Goal: Information Seeking & Learning: Learn about a topic

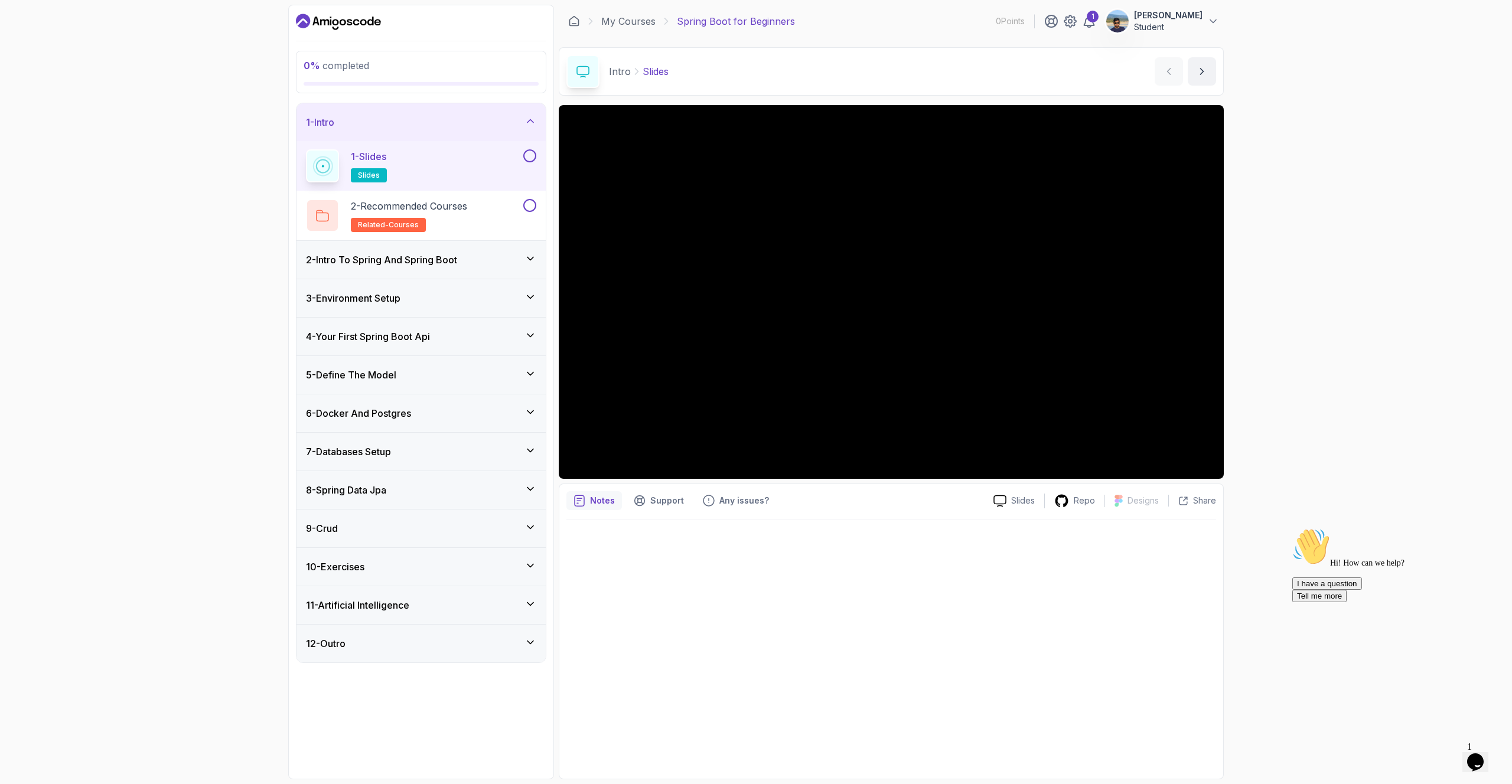
click at [1367, 139] on div "0 % completed 1 - Intro 1 - Slides slides 2 - Recommended Courses related-cours…" at bounding box center [756, 392] width 1512 height 784
click at [997, 501] on icon at bounding box center [1000, 501] width 13 height 12
click at [598, 499] on p "Notes" at bounding box center [602, 500] width 25 height 12
click at [509, 160] on div "1 - Slides slides" at bounding box center [413, 166] width 215 height 33
click at [1208, 75] on button "next content" at bounding box center [1202, 71] width 29 height 29
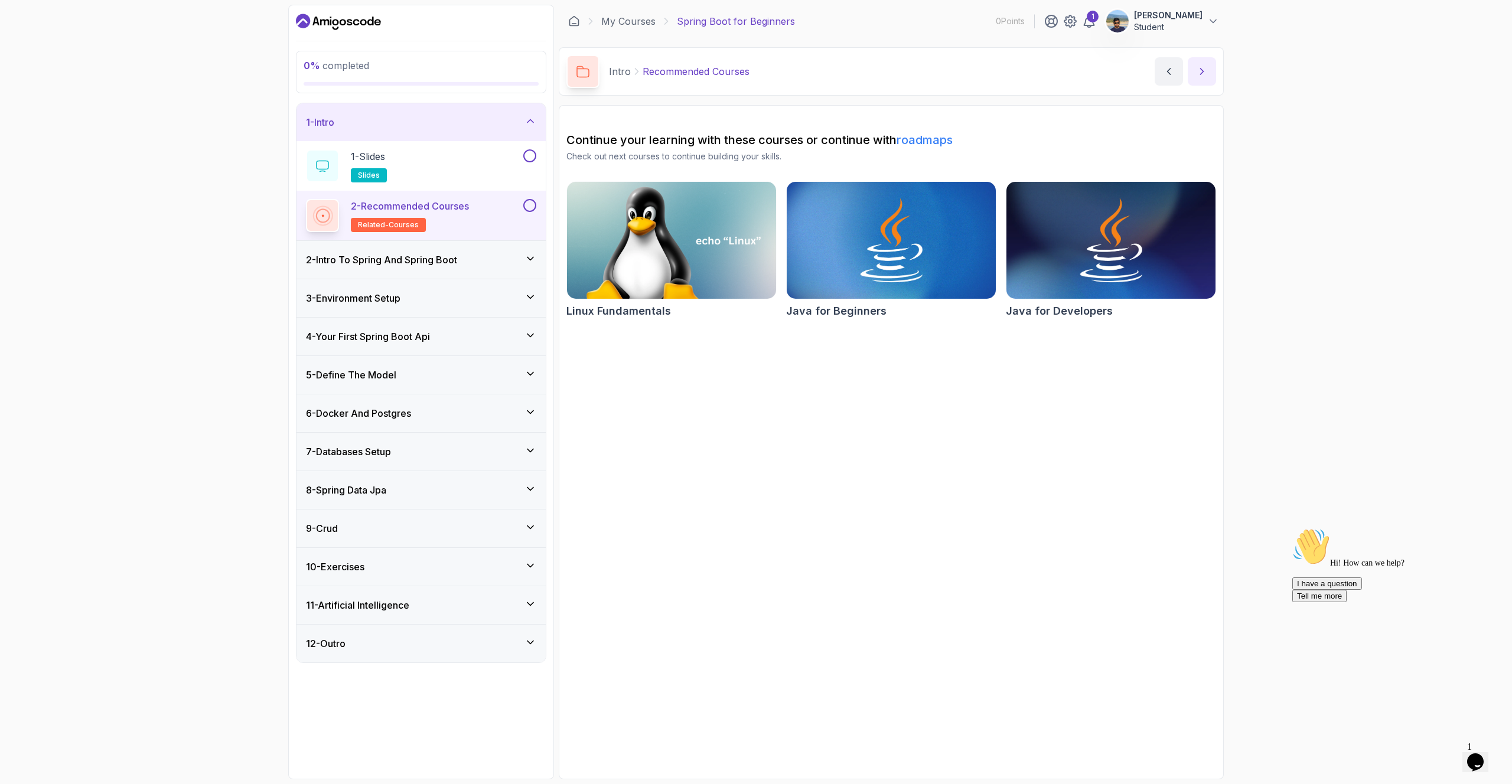
click at [1208, 75] on button "next content" at bounding box center [1202, 71] width 29 height 29
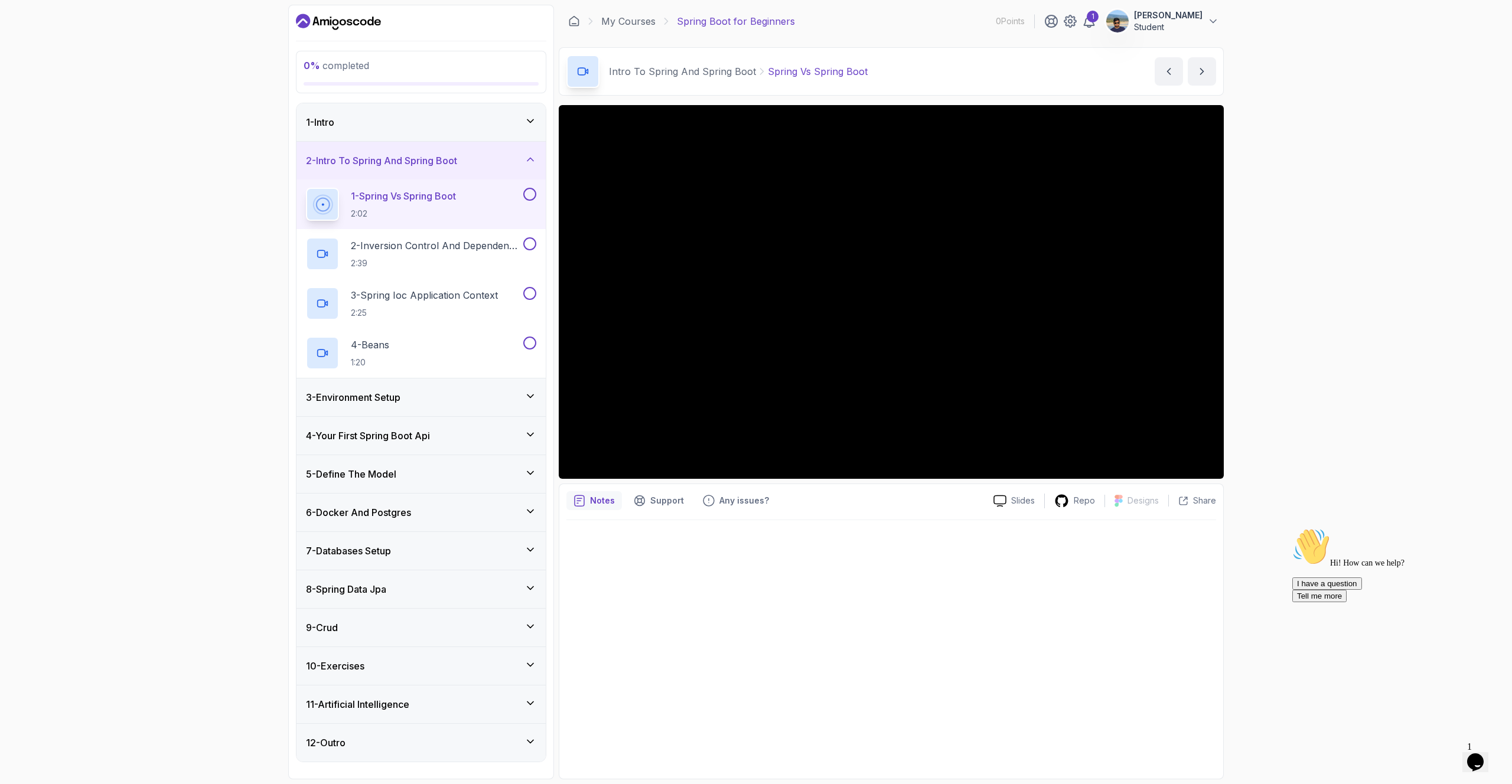
click at [538, 124] on div "1 - Intro" at bounding box center [421, 122] width 249 height 38
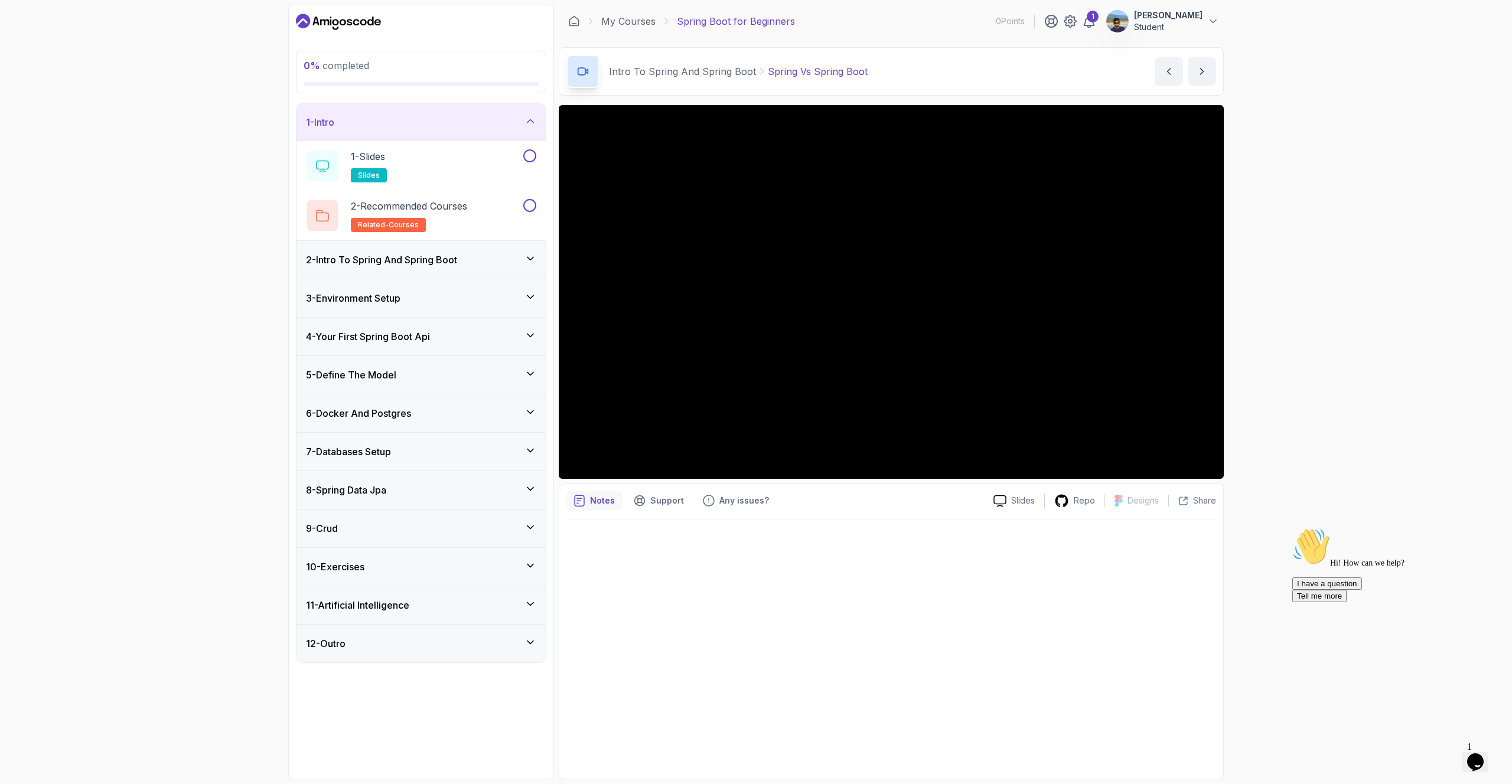
click at [538, 124] on div "1 - Intro" at bounding box center [421, 122] width 249 height 38
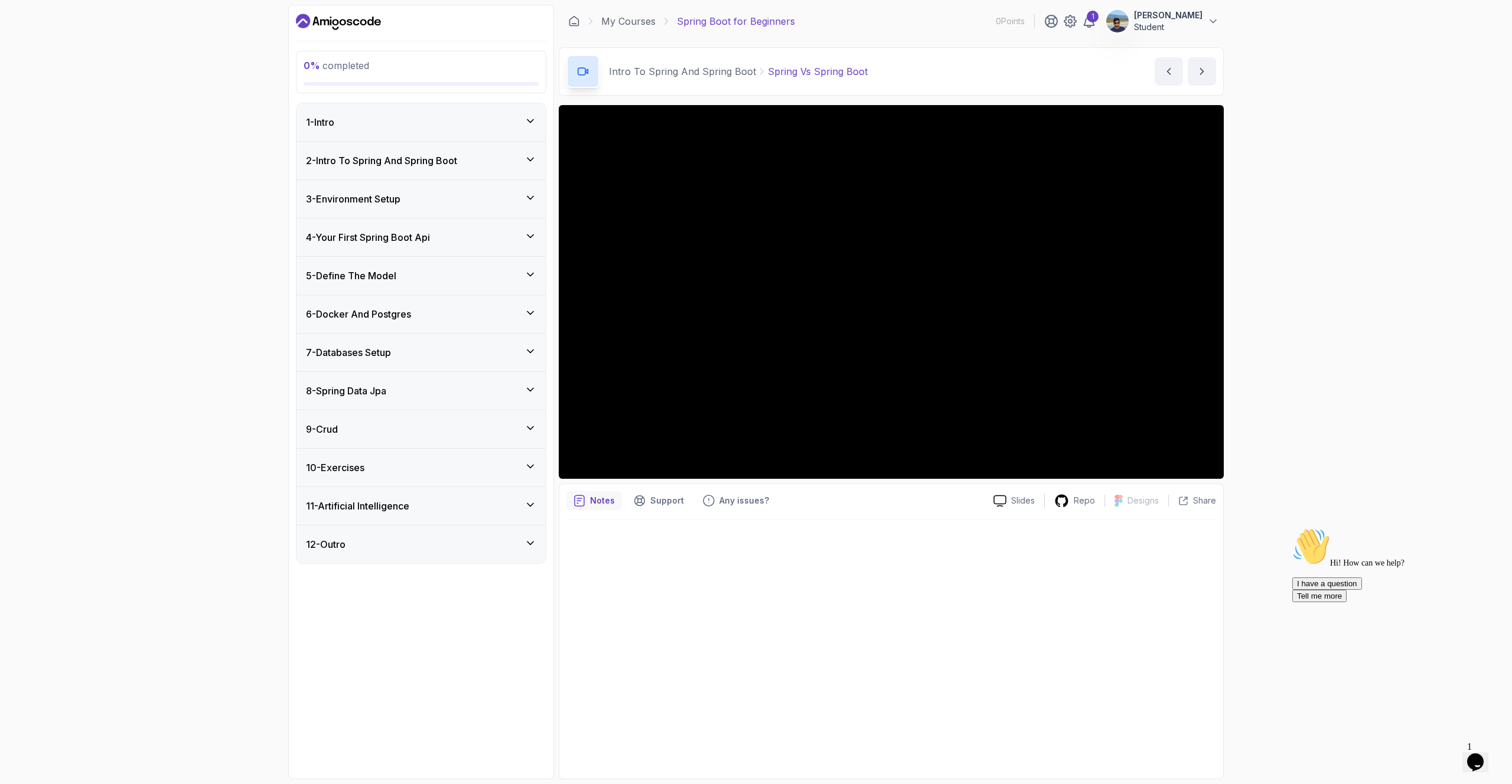
click at [538, 124] on div "1 - Intro" at bounding box center [421, 122] width 249 height 38
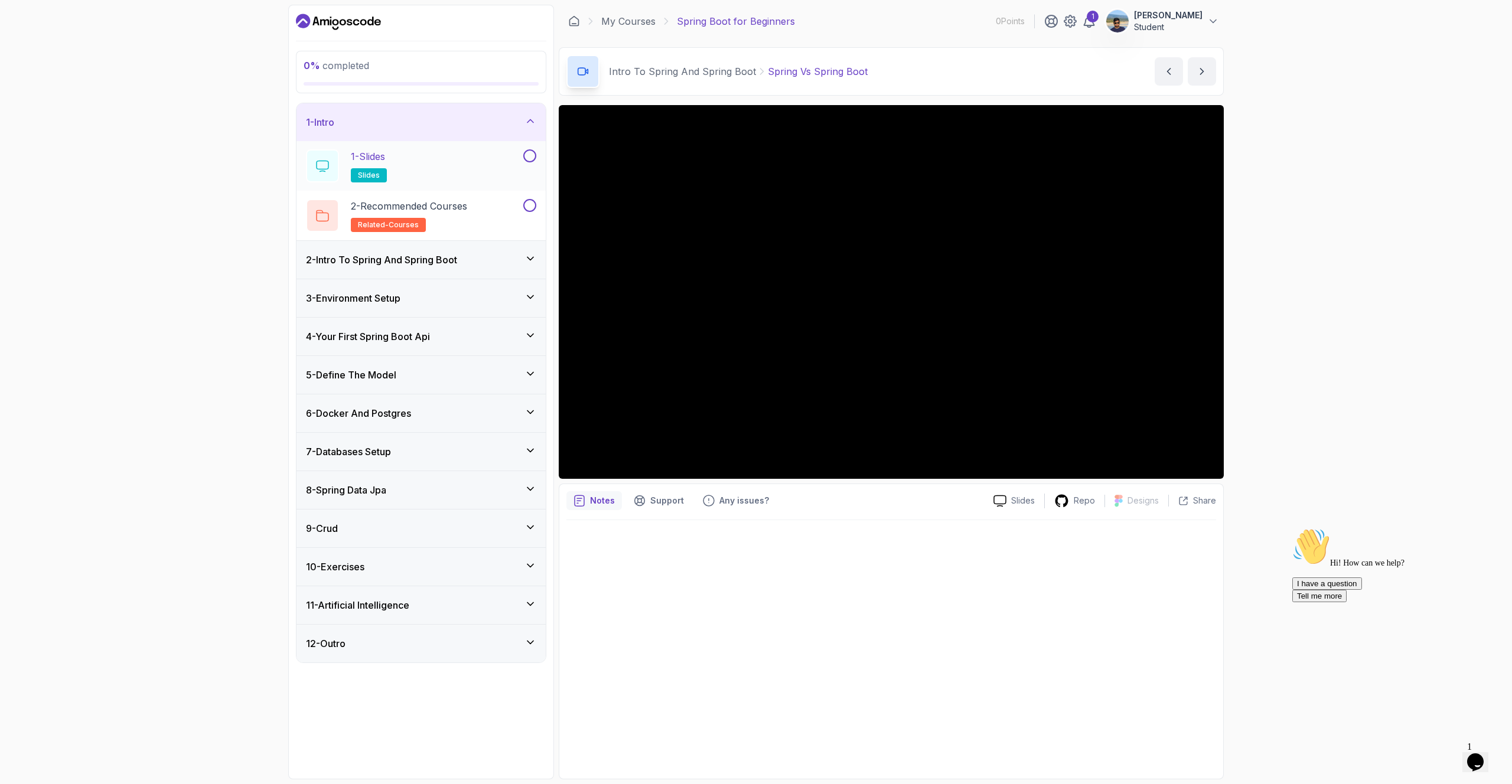
click at [461, 169] on div "1 - Slides slides" at bounding box center [413, 166] width 215 height 33
click at [417, 208] on p "2 - Recommended Courses" at bounding box center [408, 206] width 116 height 14
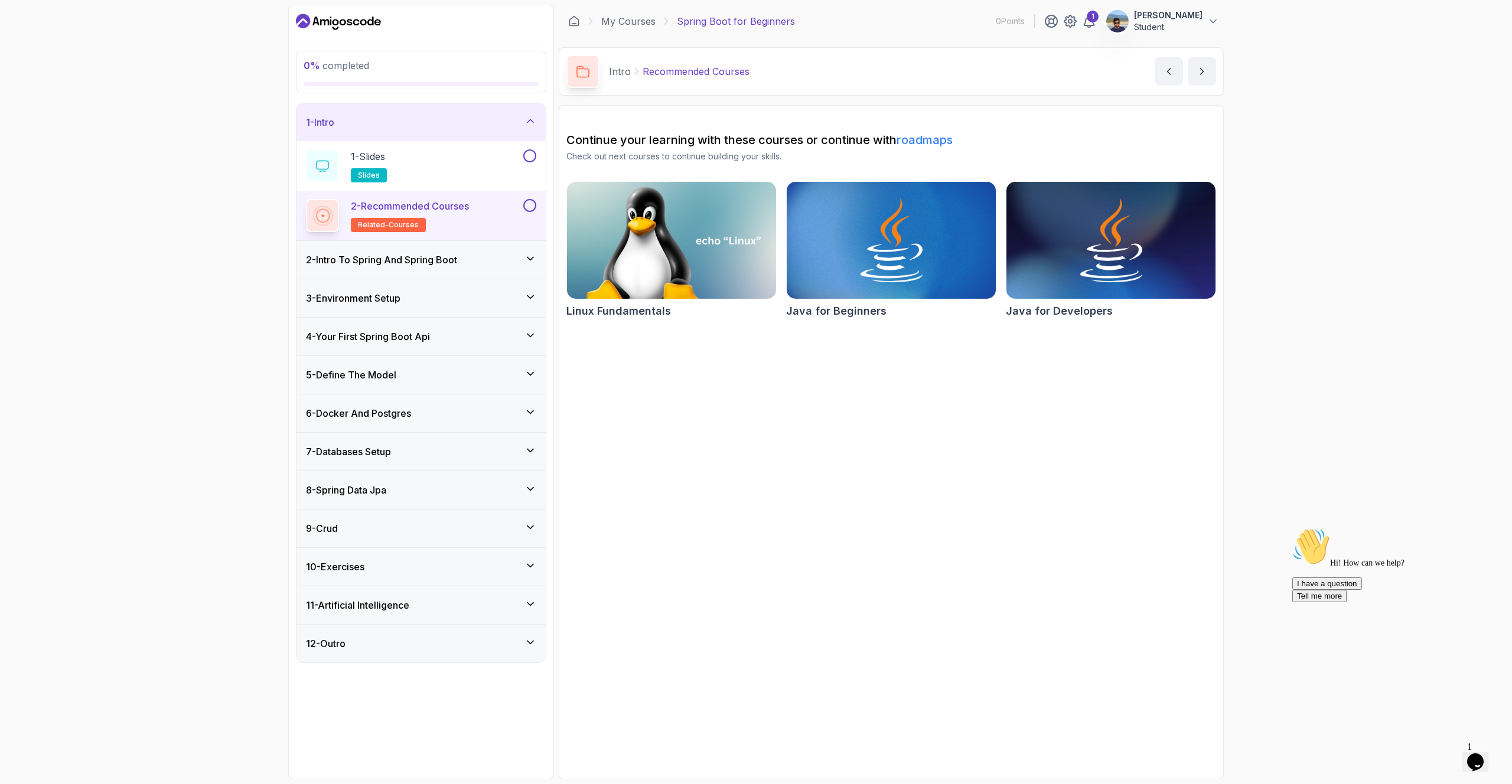
click at [531, 261] on icon at bounding box center [530, 258] width 12 height 12
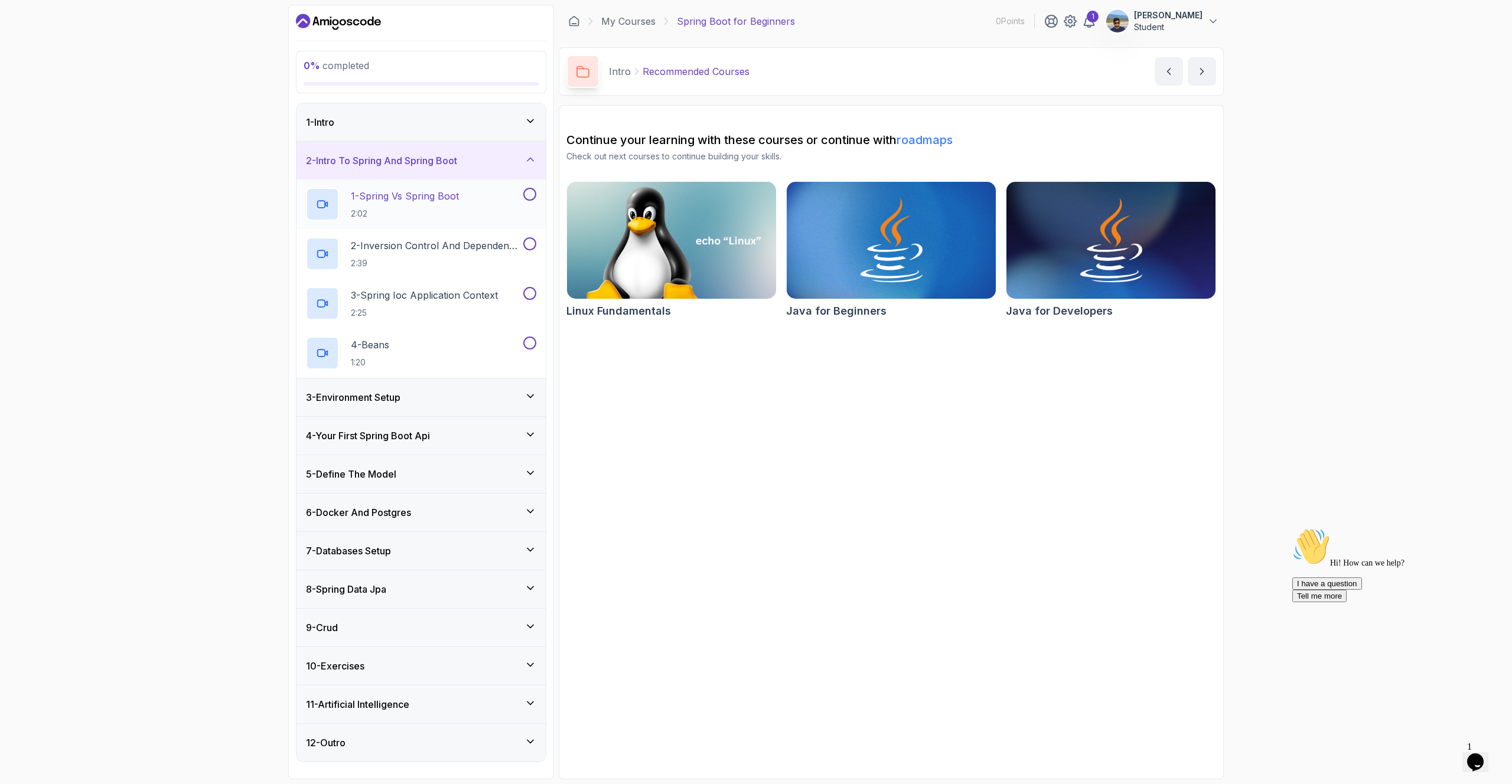
click at [480, 215] on div "1 - Spring Vs Spring Boot 2:02" at bounding box center [413, 204] width 215 height 33
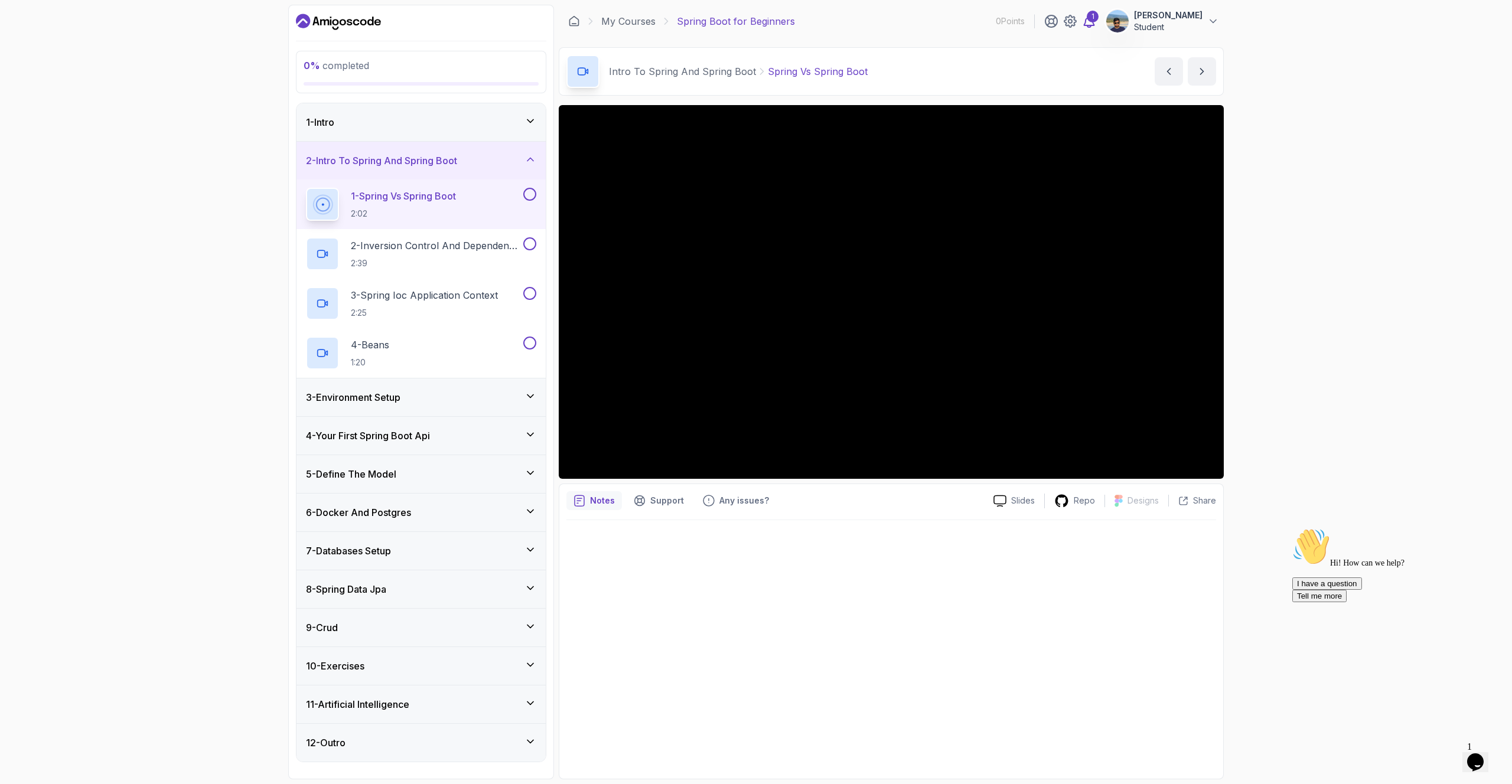
click at [1089, 25] on icon at bounding box center [1089, 21] width 10 height 12
click at [1209, 501] on p "Share" at bounding box center [1205, 500] width 23 height 12
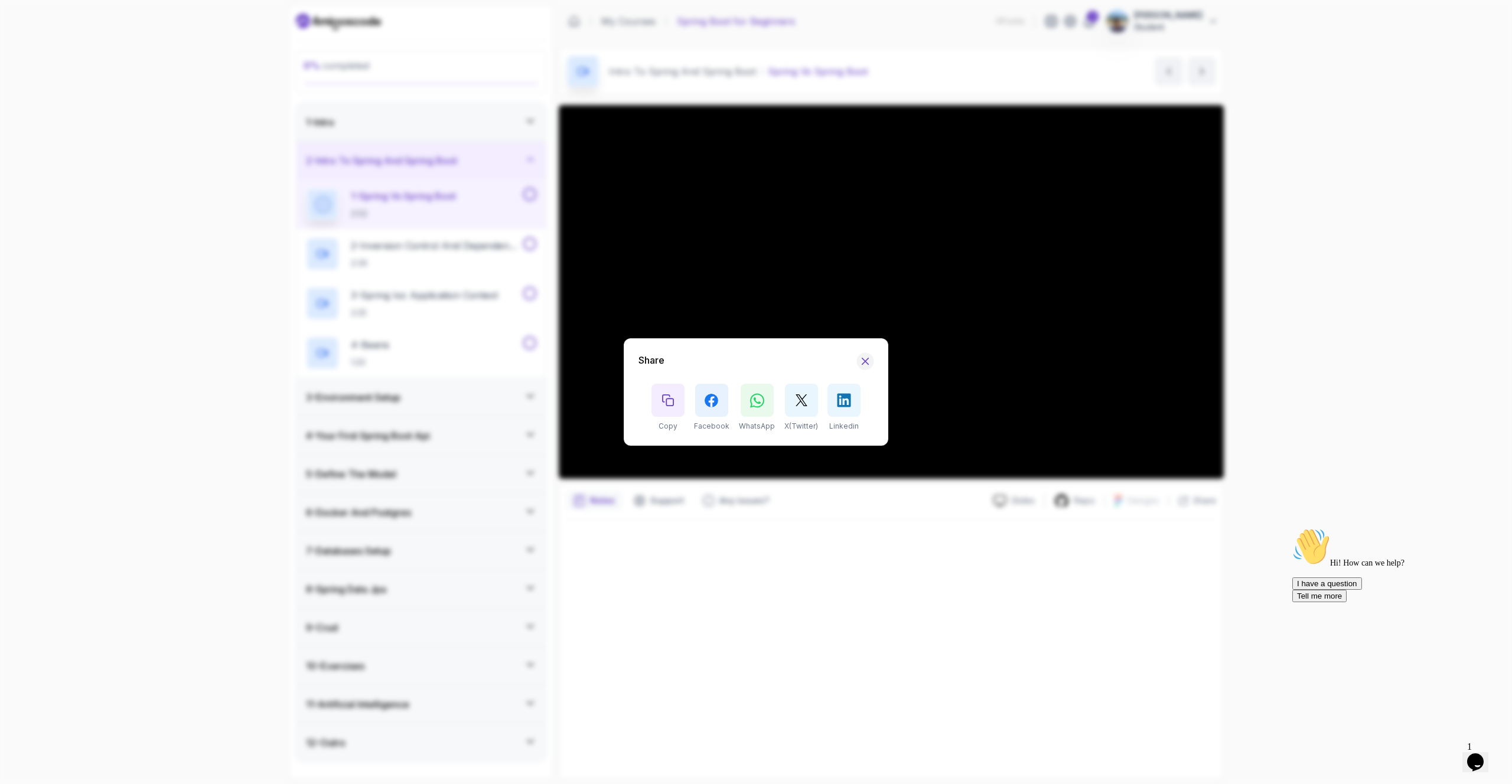
click at [866, 359] on icon "Hide Share modal" at bounding box center [866, 361] width 12 height 12
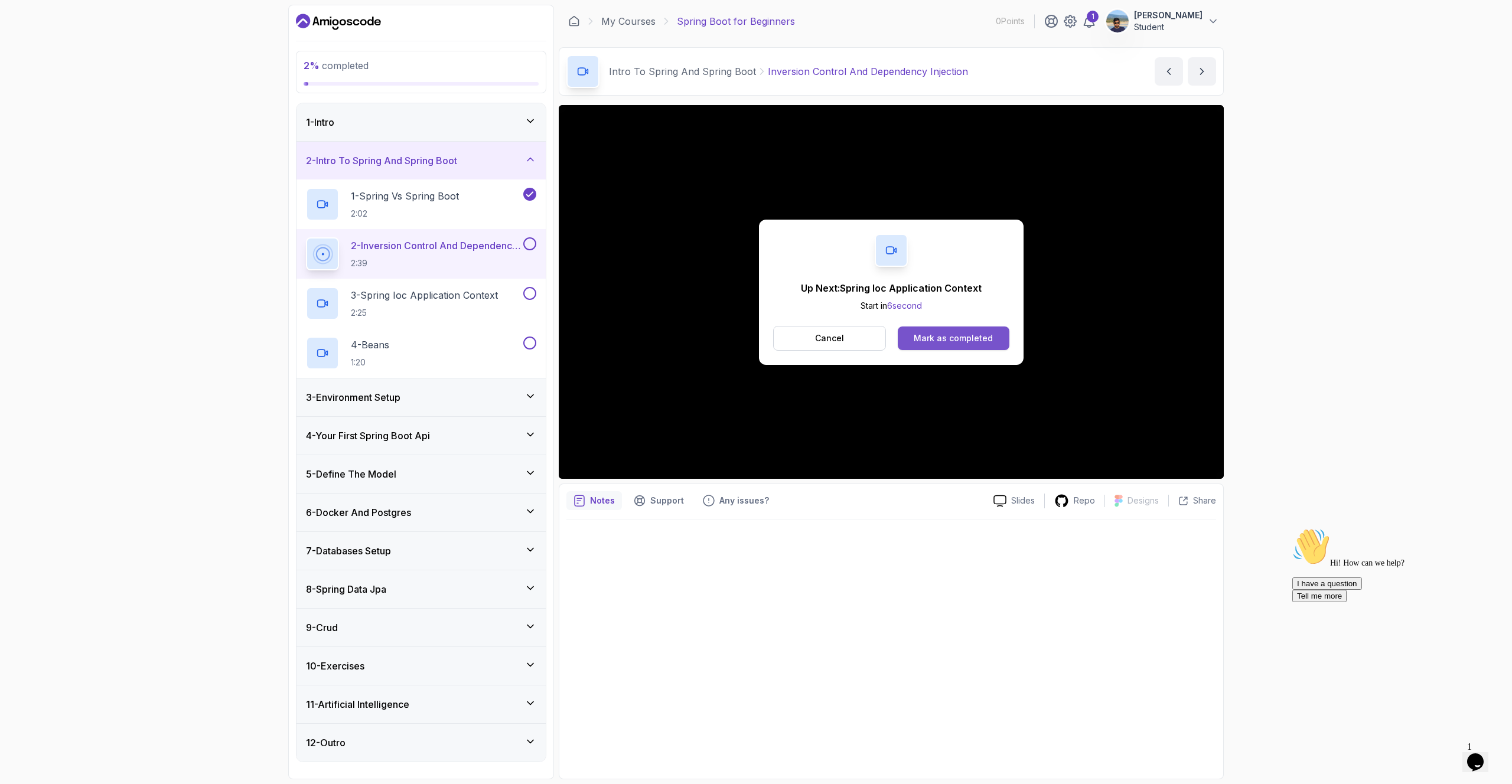
click at [1002, 332] on button "Mark as completed" at bounding box center [953, 338] width 111 height 24
